Goal: Information Seeking & Learning: Check status

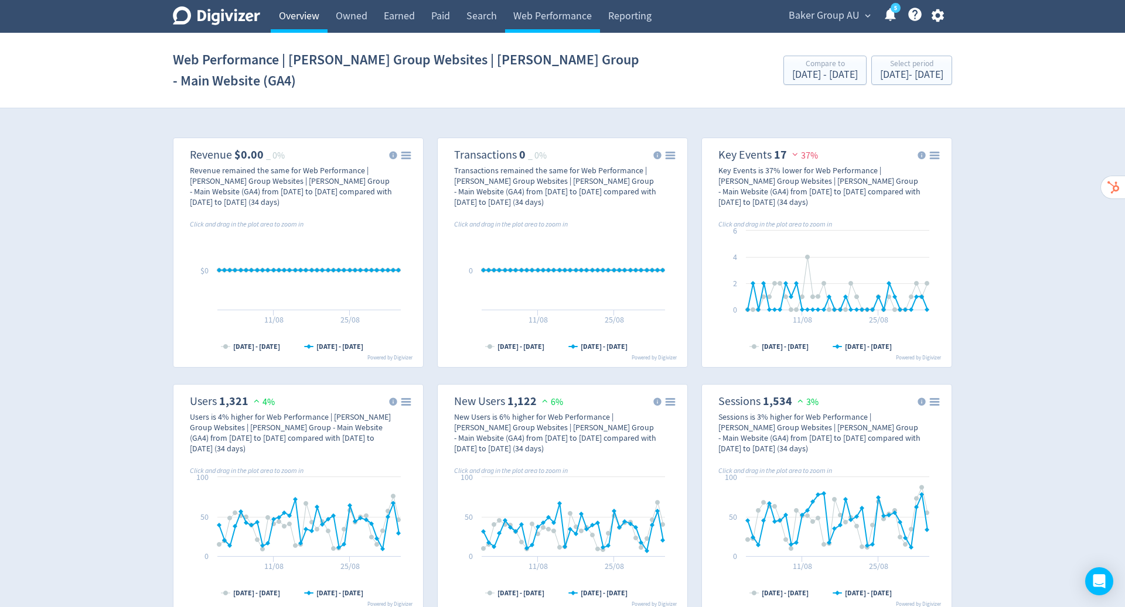
click at [302, 20] on link "Overview" at bounding box center [299, 16] width 57 height 33
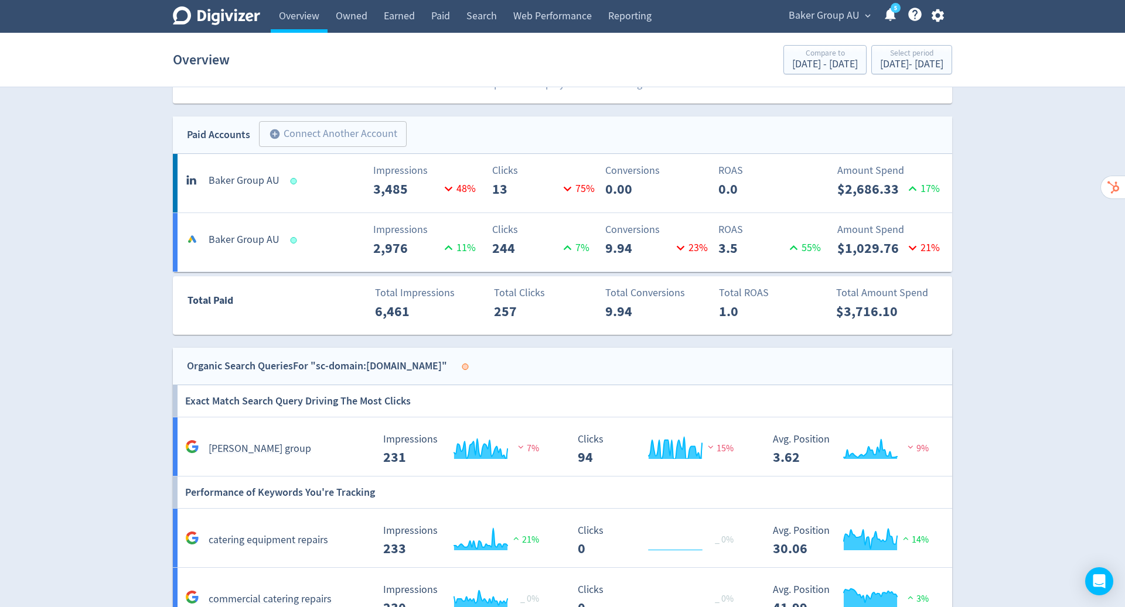
scroll to position [426, 0]
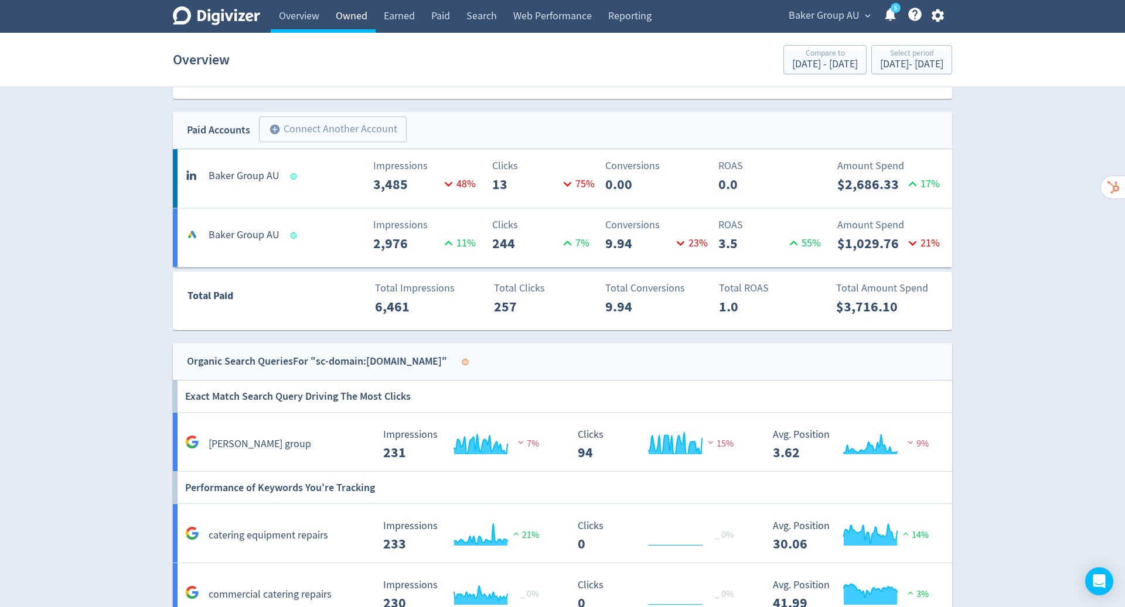
click at [356, 17] on link "Owned" at bounding box center [351, 16] width 48 height 33
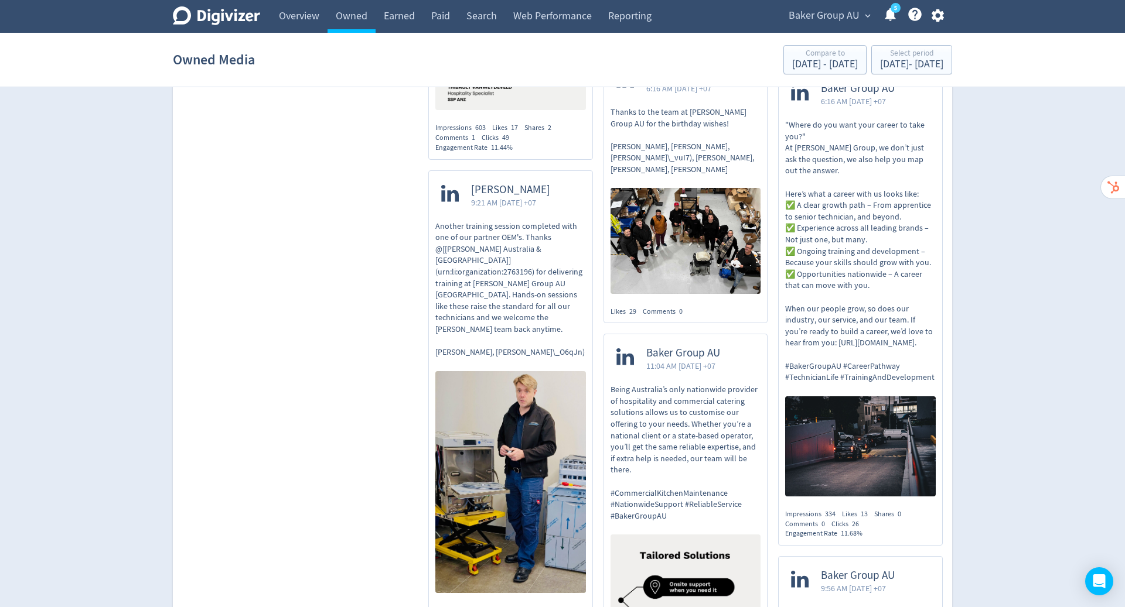
scroll to position [918, 0]
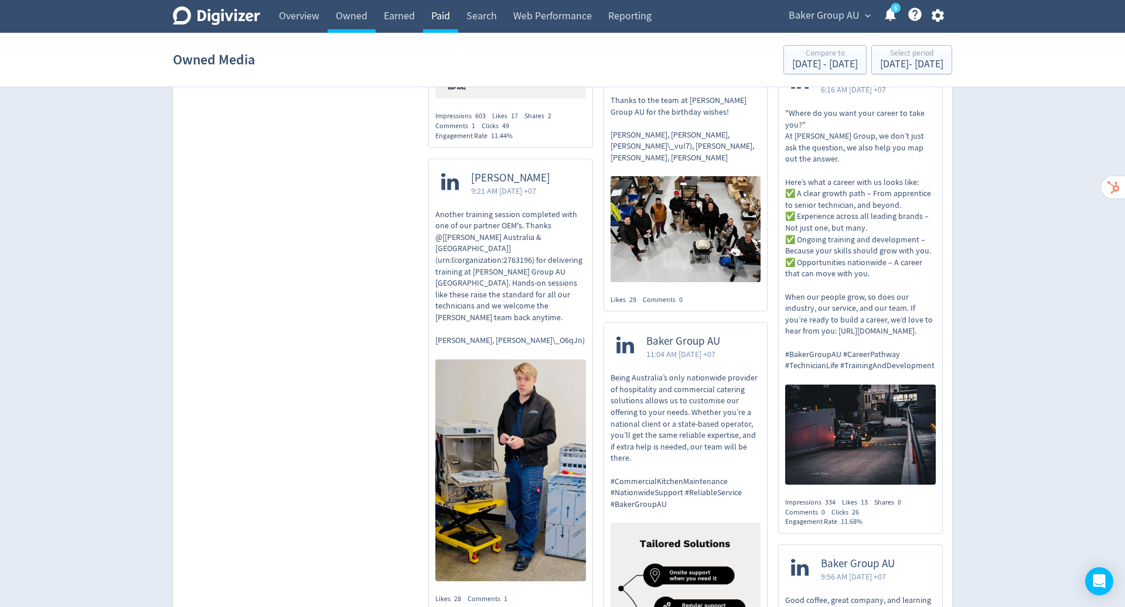
click at [439, 16] on link "Paid" at bounding box center [440, 16] width 35 height 33
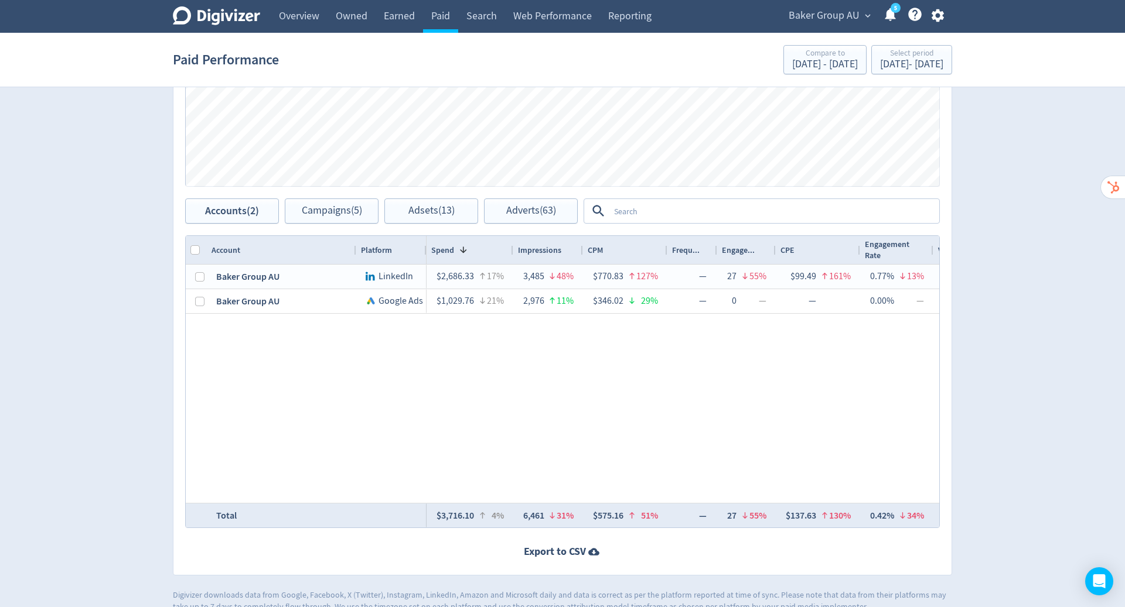
scroll to position [464, 0]
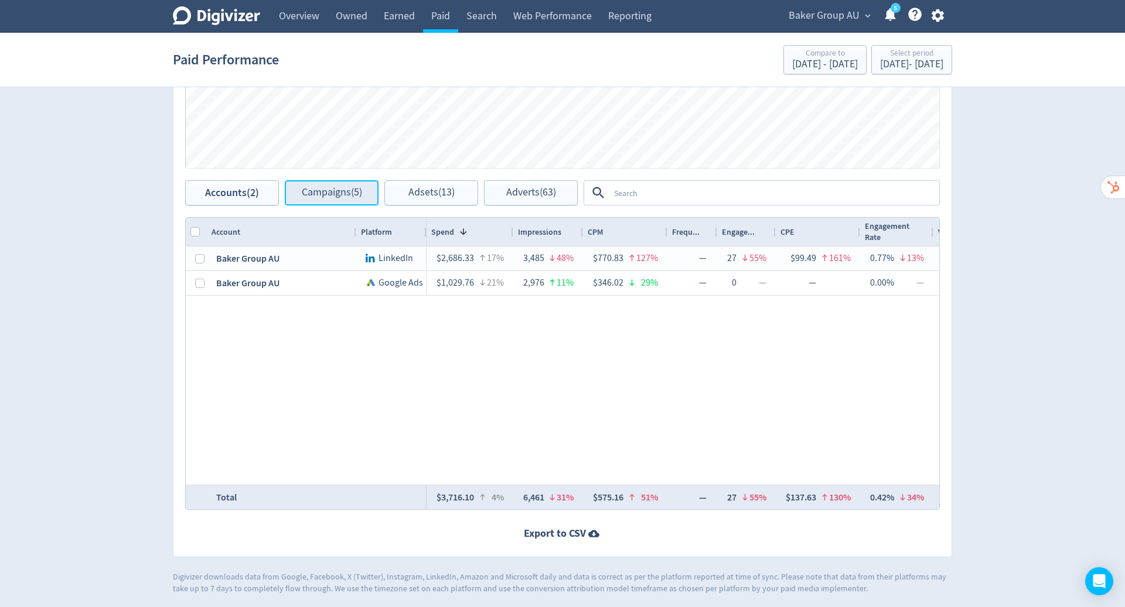
click at [323, 194] on span "Campaigns (5)" at bounding box center [332, 192] width 60 height 11
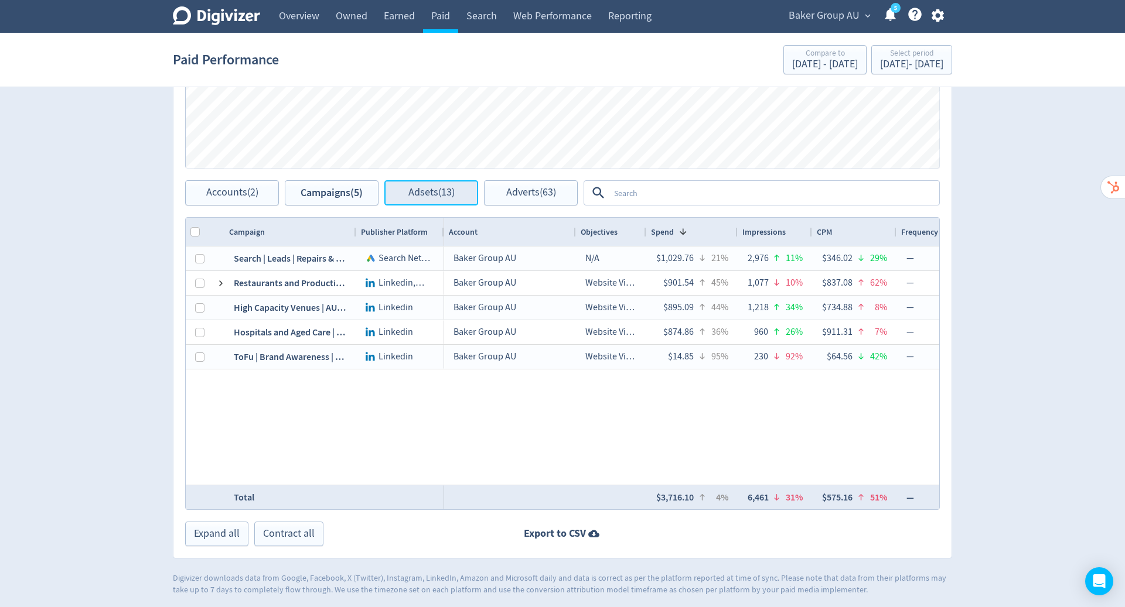
click at [434, 189] on span "Adsets (13)" at bounding box center [431, 192] width 46 height 11
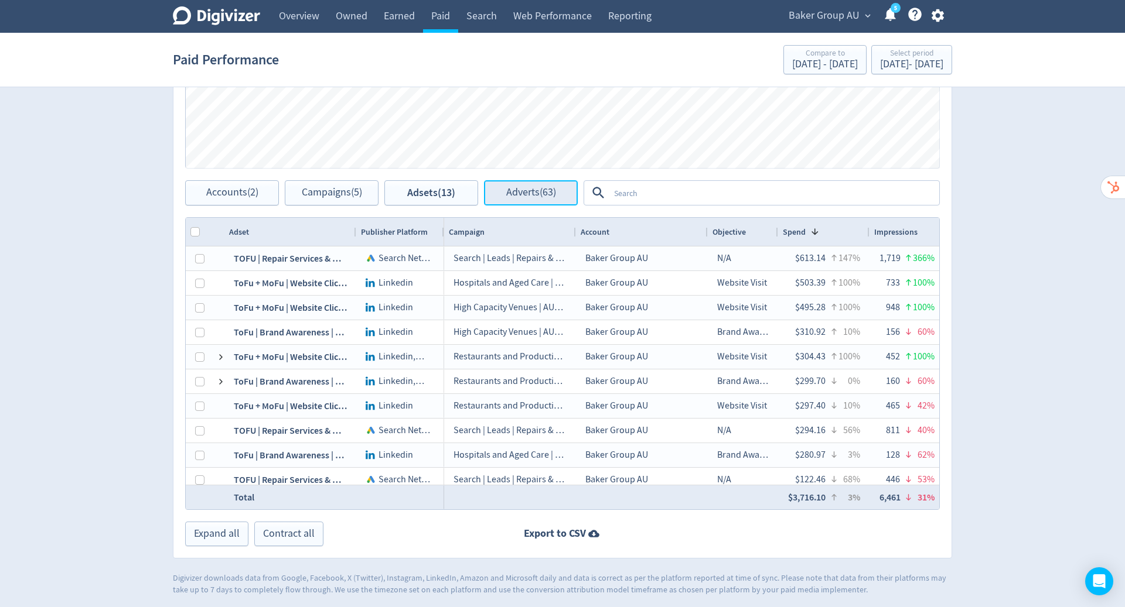
click at [535, 190] on span "Adverts (63)" at bounding box center [531, 192] width 50 height 11
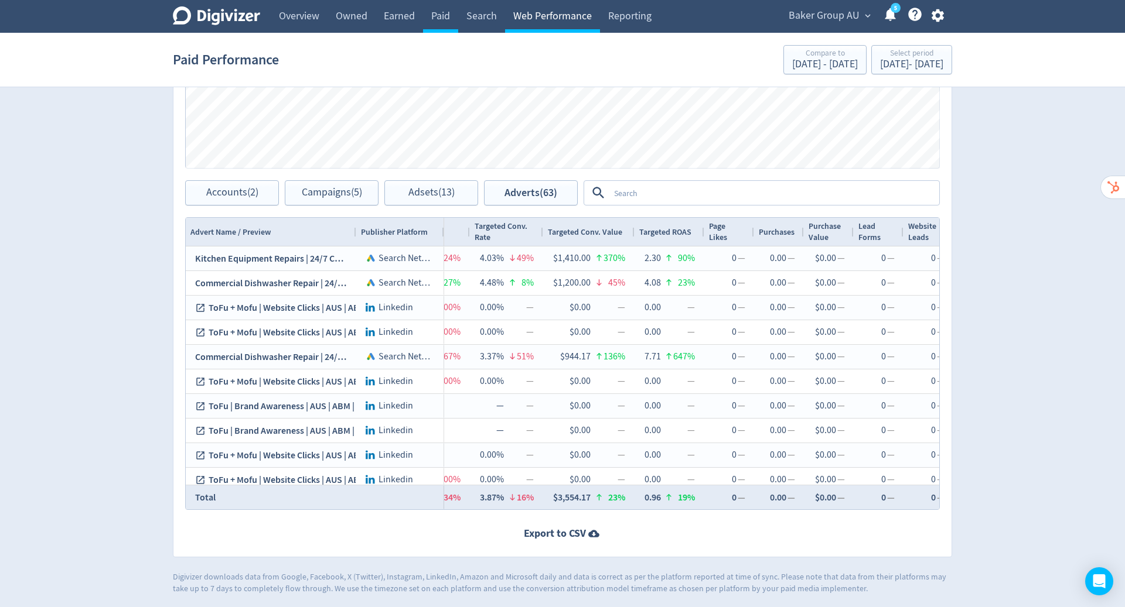
click at [573, 22] on link "Web Performance" at bounding box center [552, 16] width 95 height 33
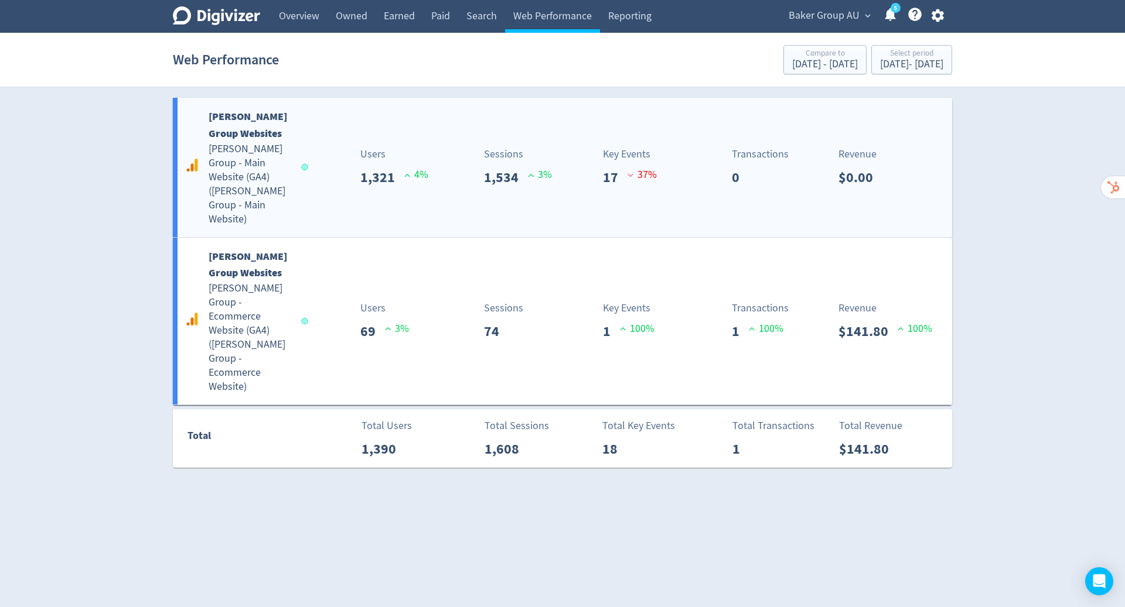
click at [316, 155] on div "Users 1,321 4 %" at bounding box center [370, 167] width 129 height 42
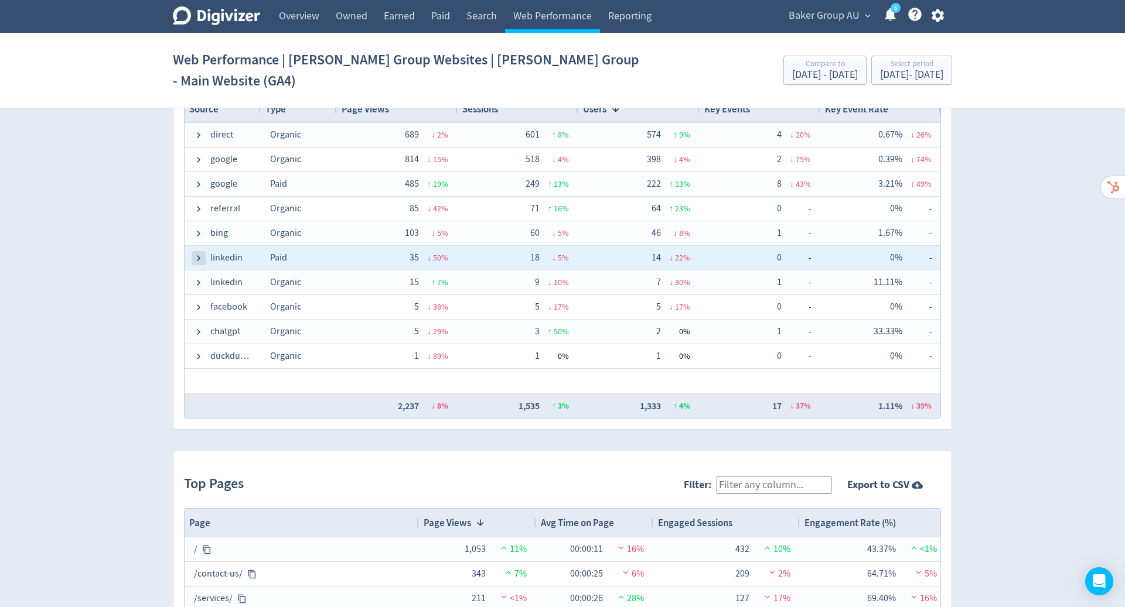
click at [195, 254] on span at bounding box center [198, 258] width 9 height 9
